Goal: Task Accomplishment & Management: Use online tool/utility

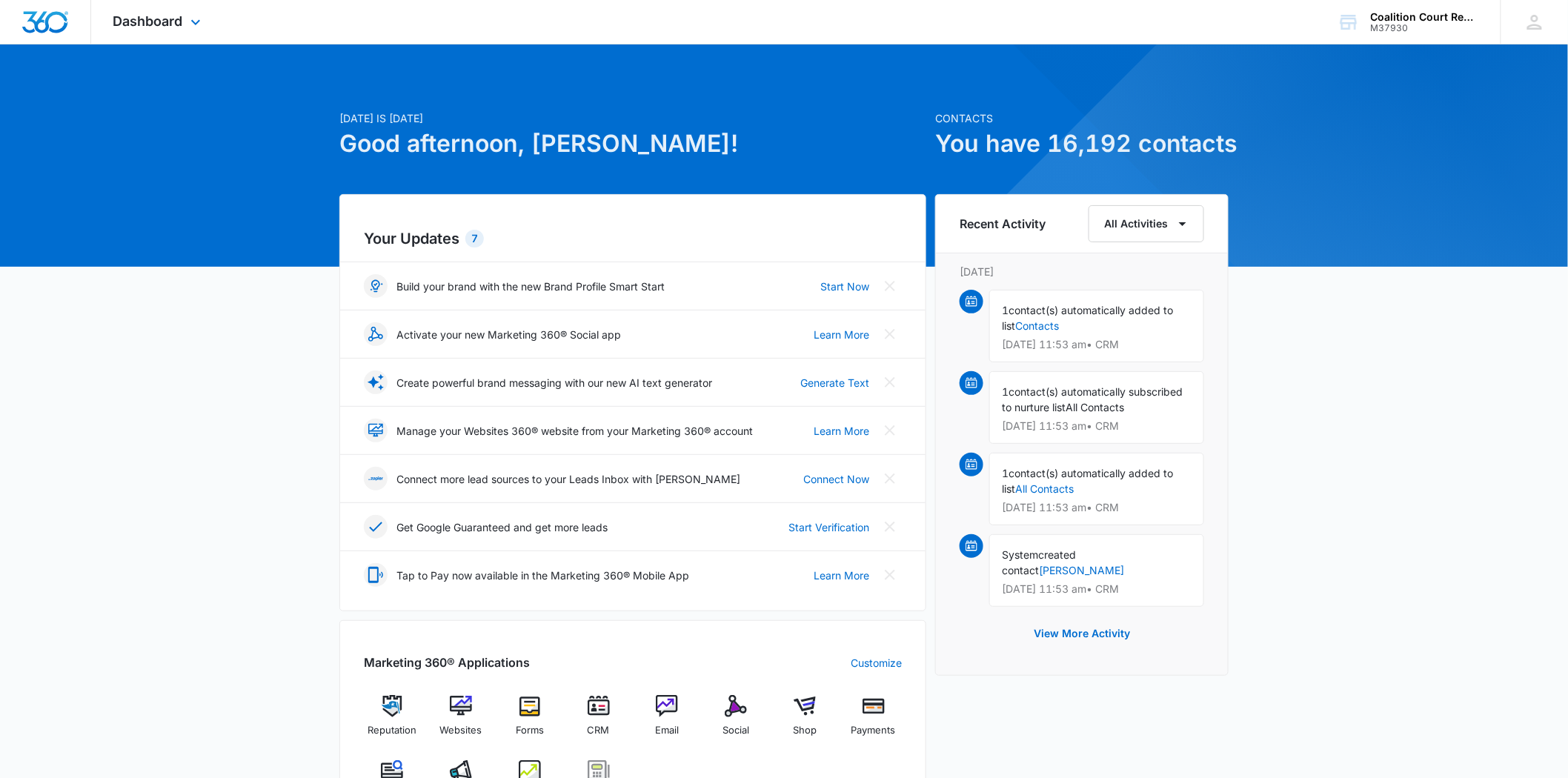
click at [194, 32] on div "Dashboard Apps Reputation Websites Forms CRM Email Social Shop Payments POS Con…" at bounding box center [159, 22] width 136 height 44
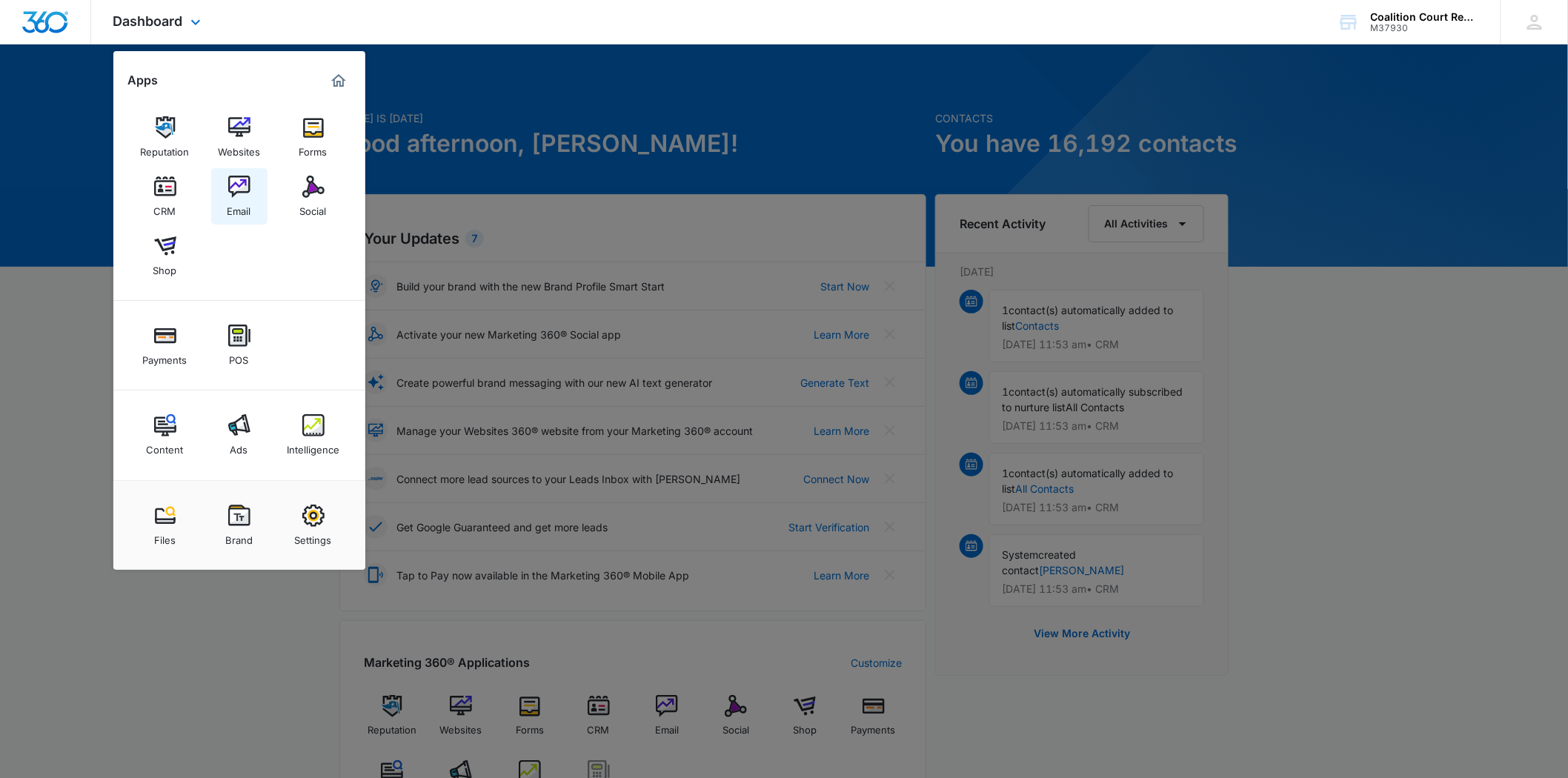
click at [231, 182] on img at bounding box center [239, 186] width 22 height 22
